Goal: Information Seeking & Learning: Learn about a topic

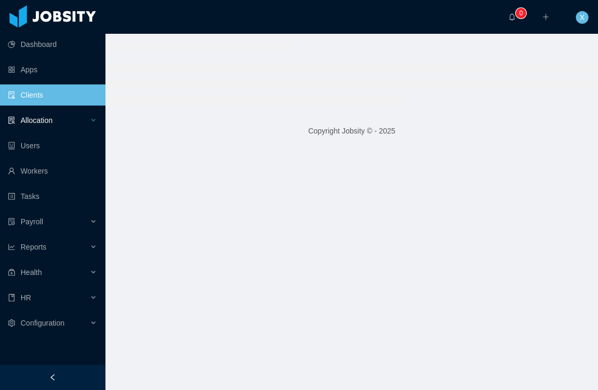
click at [53, 123] on span "Allocation" at bounding box center [37, 120] width 32 height 8
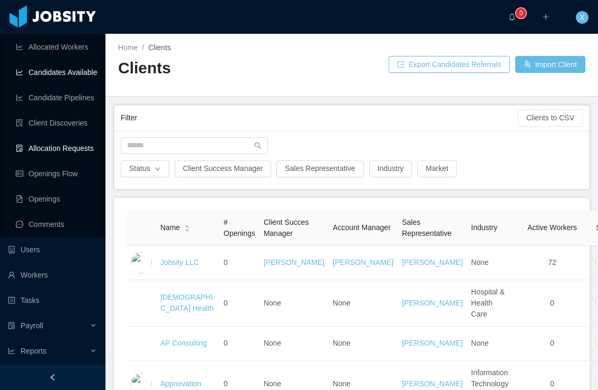
scroll to position [103, 0]
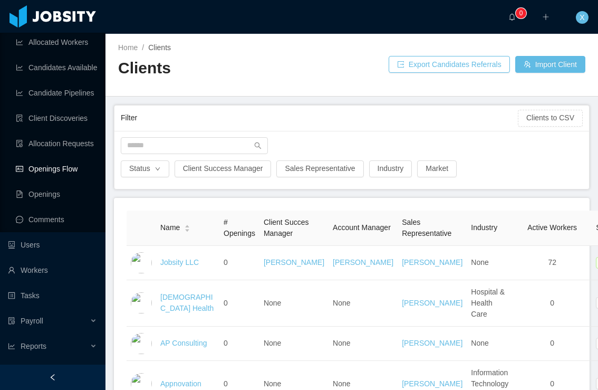
click at [67, 168] on link "Openings Flow" at bounding box center [56, 168] width 81 height 21
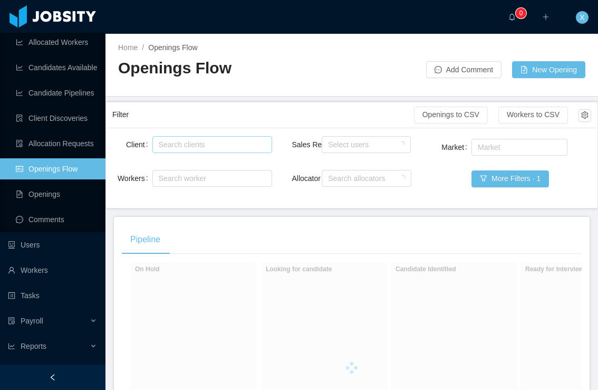
click at [173, 147] on div "Search clients" at bounding box center [210, 144] width 102 height 11
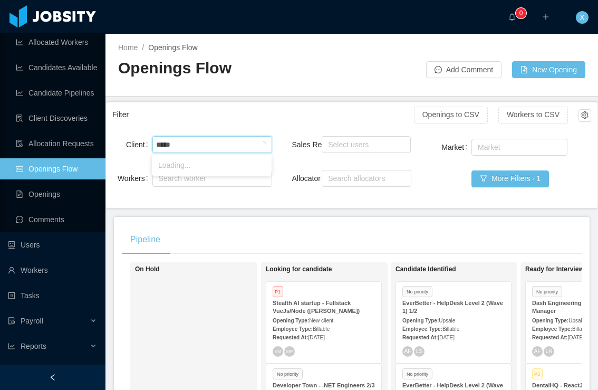
type input "******"
click at [199, 169] on li "McGraw-Hill Education" at bounding box center [212, 165] width 120 height 17
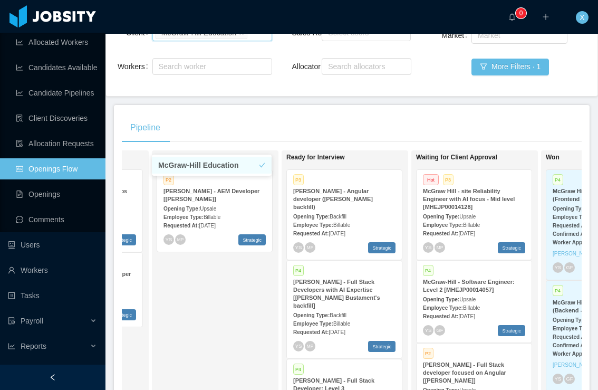
scroll to position [111, 0]
click at [494, 208] on div "McGraw Hill - site Reliability Engineer with AI focus - Mid level [MHEJP0001412…" at bounding box center [474, 200] width 102 height 24
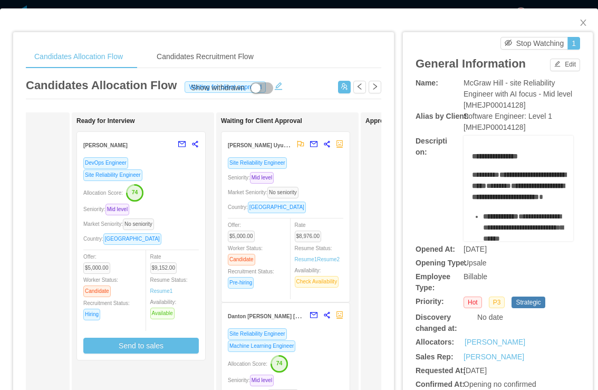
scroll to position [0, 255]
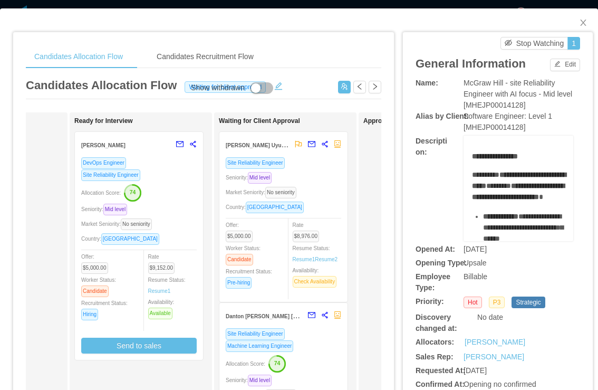
click at [325, 187] on div "Market Seniority: No seniority" at bounding box center [283, 192] width 115 height 12
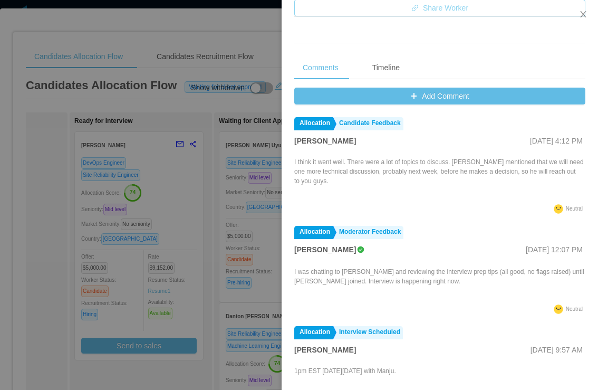
scroll to position [398, 0]
